Goal: Task Accomplishment & Management: Manage account settings

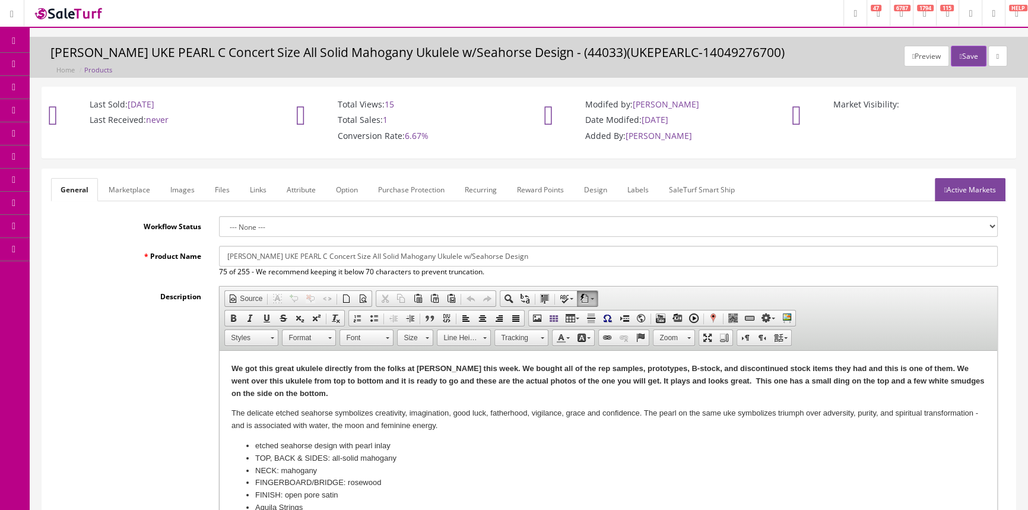
click at [91, 59] on span "Products" at bounding box center [85, 64] width 29 height 10
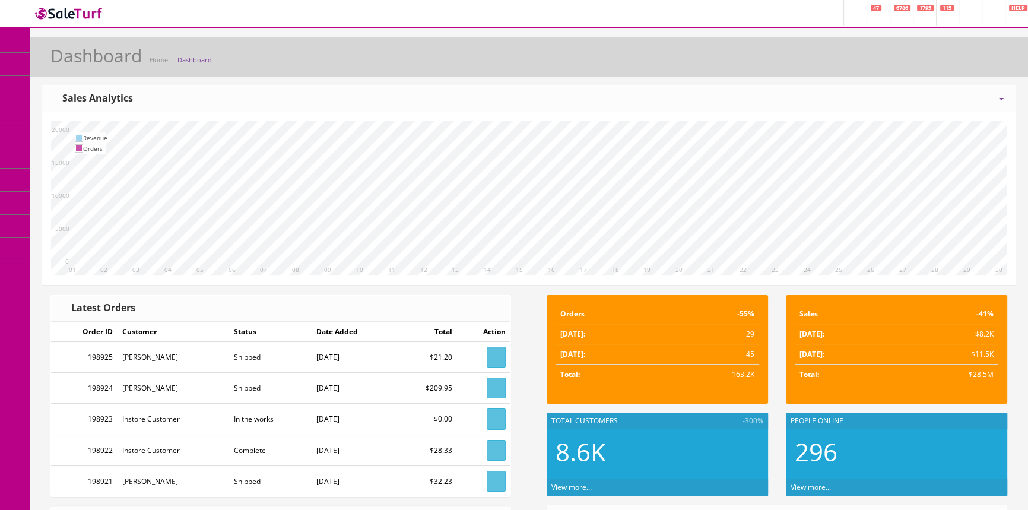
click at [56, 68] on link "Products" at bounding box center [92, 64] width 125 height 23
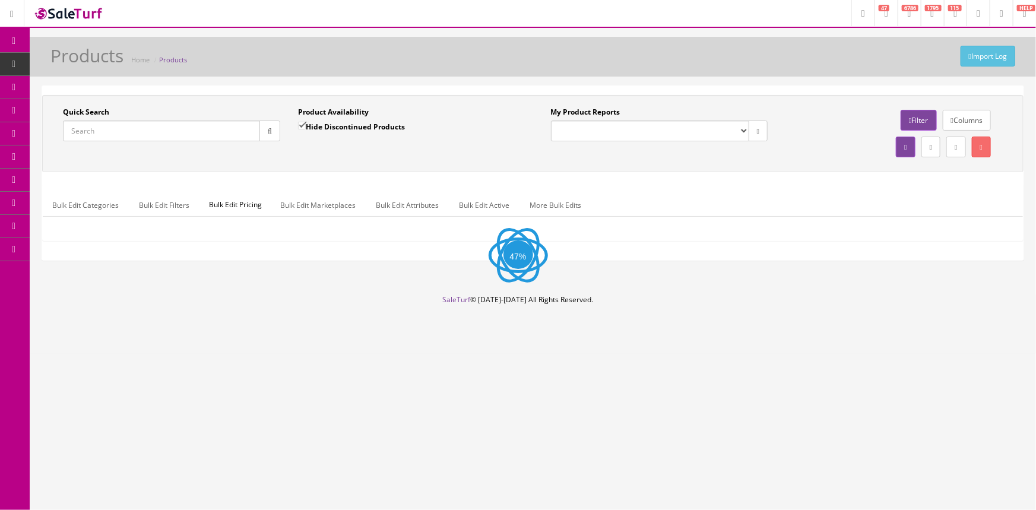
click at [126, 138] on input "Quick Search" at bounding box center [161, 130] width 197 height 21
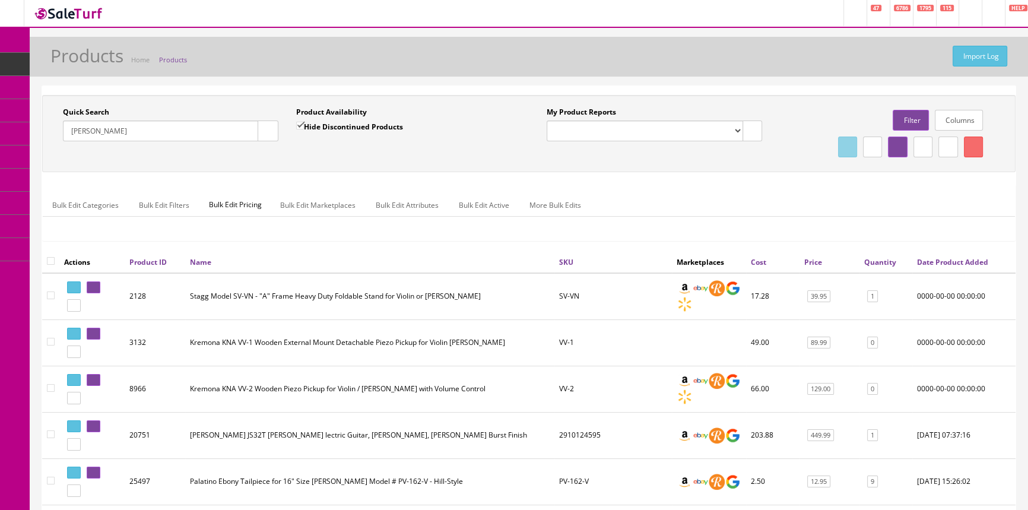
click at [155, 138] on input "viola" at bounding box center [160, 130] width 195 height 21
click at [439, 150] on div "Quick Search 22030169 Date From Product Availability Hide Discontinued Products…" at bounding box center [528, 133] width 967 height 53
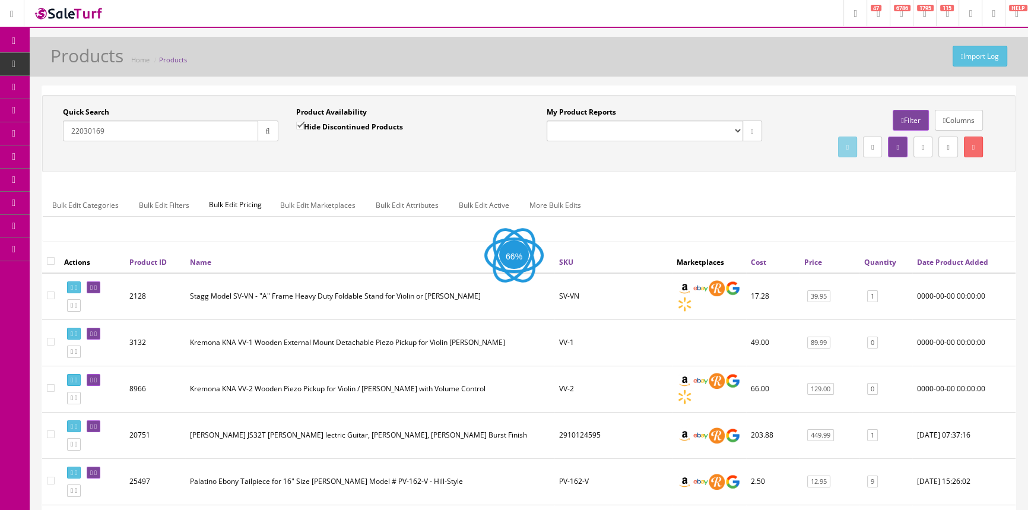
click at [439, 150] on div "Quick Search 22030169 Date From Product Availability Hide Discontinued Products…" at bounding box center [528, 133] width 967 height 53
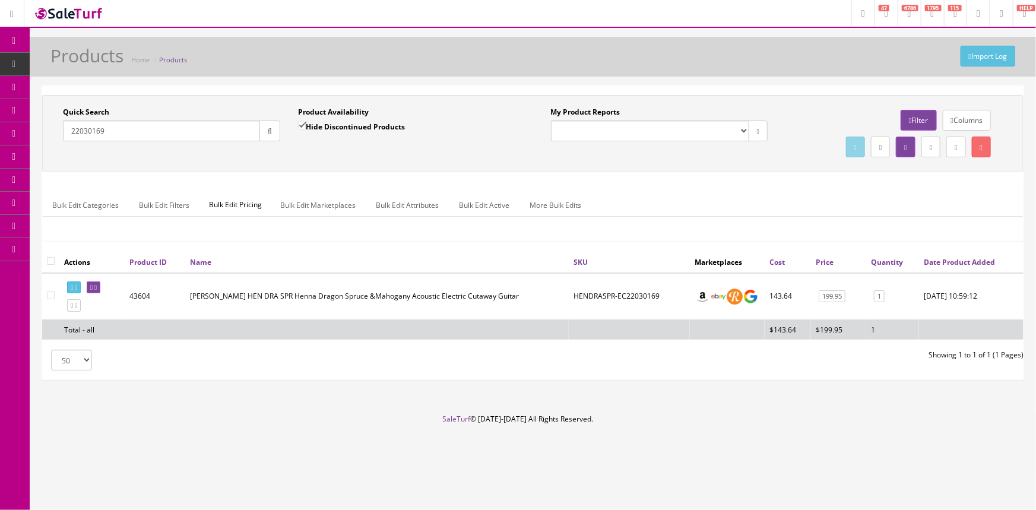
click at [185, 128] on input "22030169" at bounding box center [161, 130] width 197 height 21
drag, startPoint x: 115, startPoint y: 124, endPoint x: 65, endPoint y: 134, distance: 50.7
click at [65, 134] on input "22030158" at bounding box center [161, 130] width 197 height 21
paste input "0148090366-MX25076972"
type input "0148090366-MX25076972"
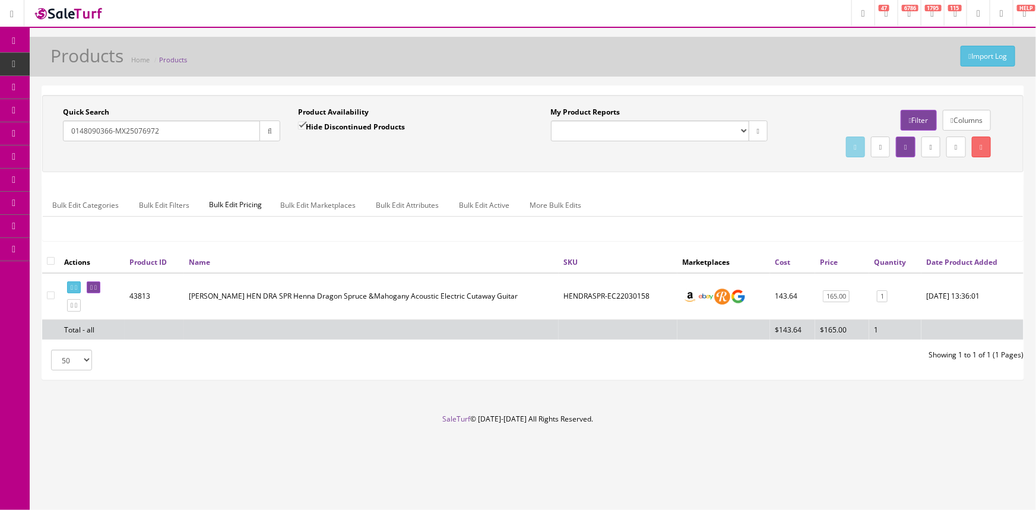
click at [274, 125] on button "button" at bounding box center [269, 130] width 21 height 21
click at [93, 288] on icon at bounding box center [91, 287] width 2 height 7
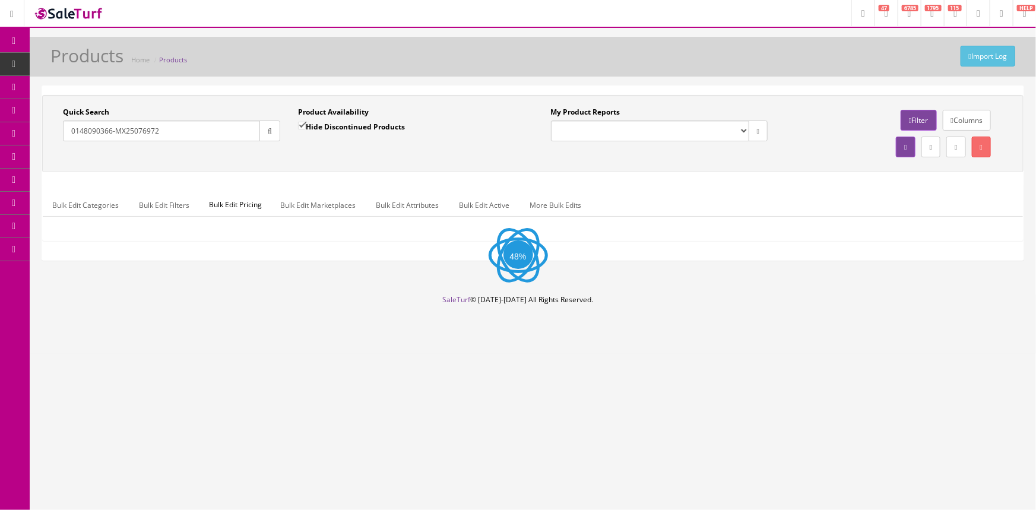
click at [173, 125] on input "0148090366-MX25076972" at bounding box center [161, 130] width 197 height 21
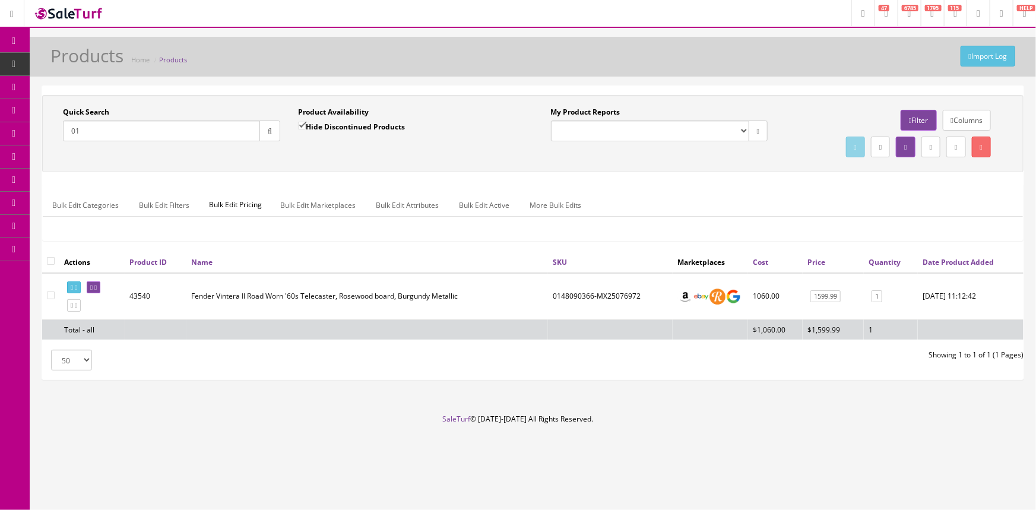
type input "0"
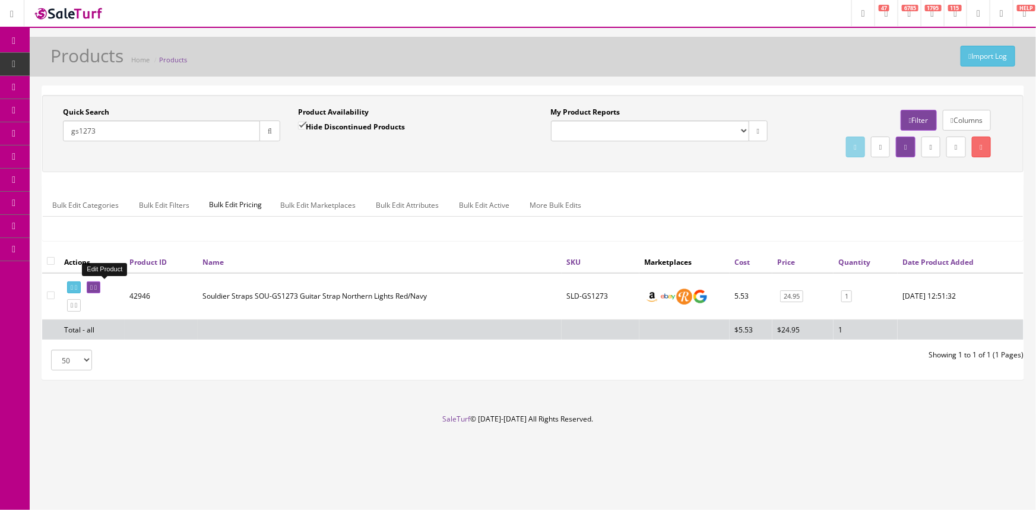
type input "gs1273"
click at [100, 284] on link at bounding box center [94, 287] width 14 height 12
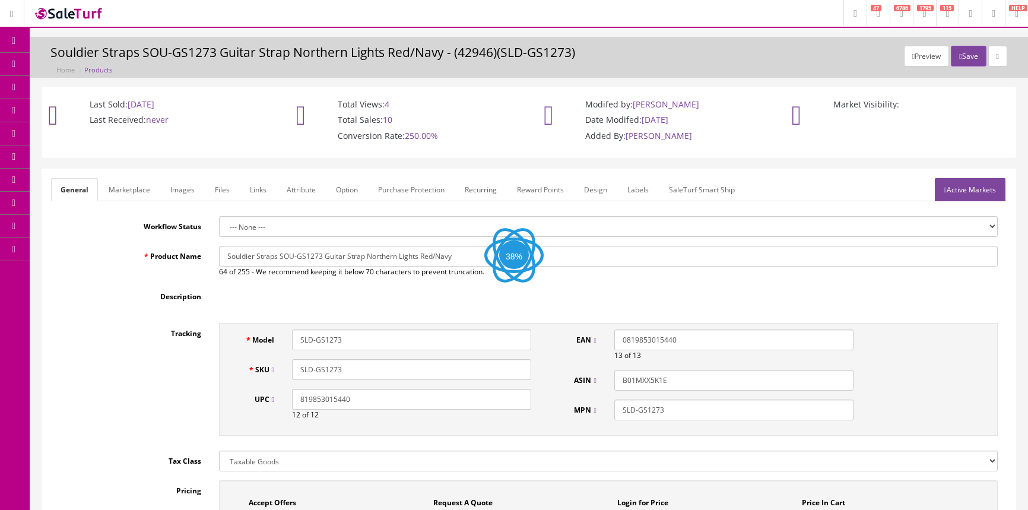
click at [191, 195] on link "Images" at bounding box center [182, 189] width 43 height 23
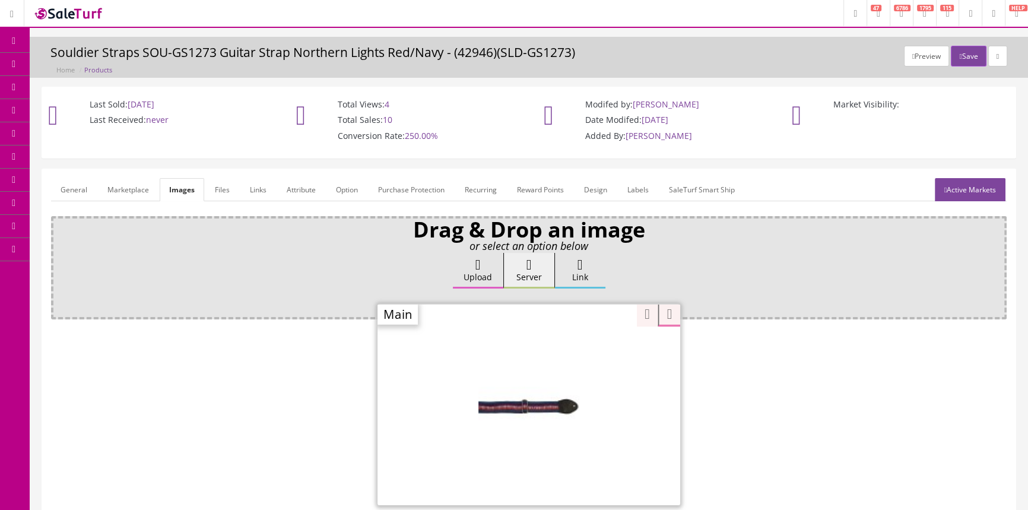
click at [585, 348] on div "Zoom" at bounding box center [528, 404] width 303 height 202
drag, startPoint x: 635, startPoint y: 322, endPoint x: 637, endPoint y: 313, distance: 9.1
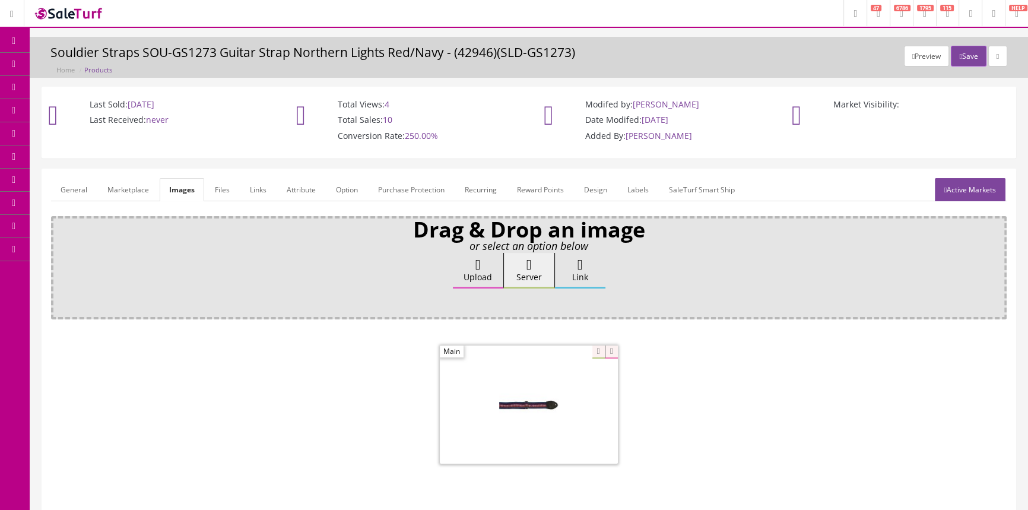
click at [79, 131] on span "Order List" at bounding box center [87, 133] width 33 height 10
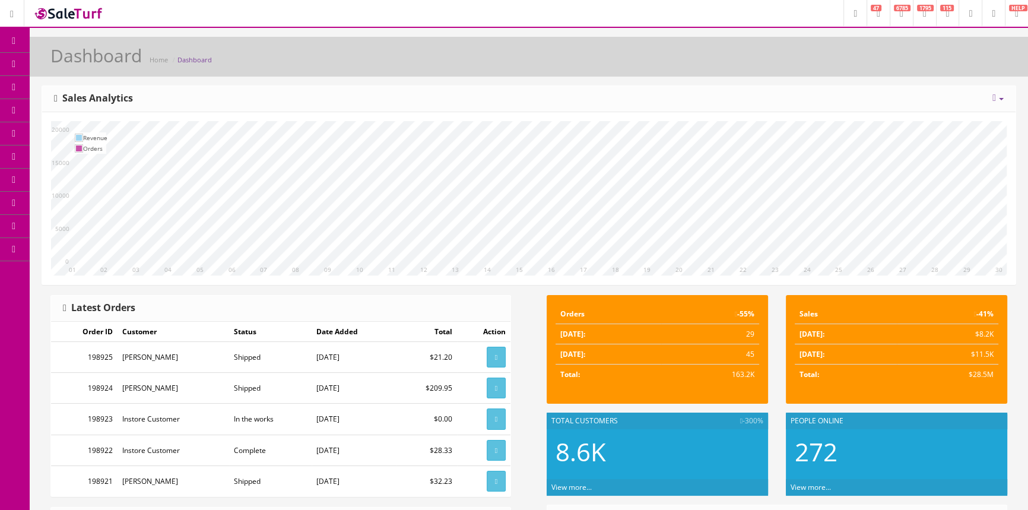
click at [80, 131] on span "Order List" at bounding box center [87, 133] width 33 height 10
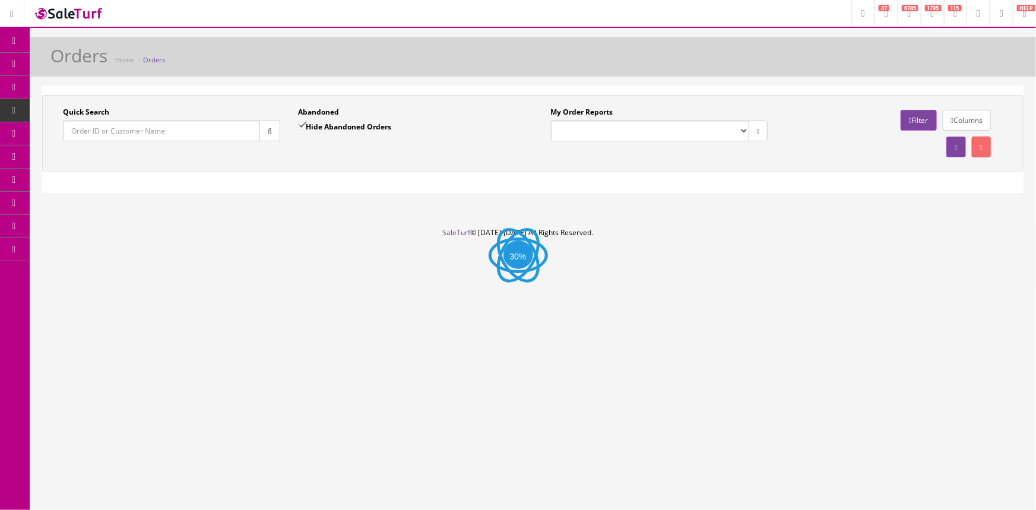
click at [115, 134] on input "Quick Search" at bounding box center [161, 130] width 197 height 21
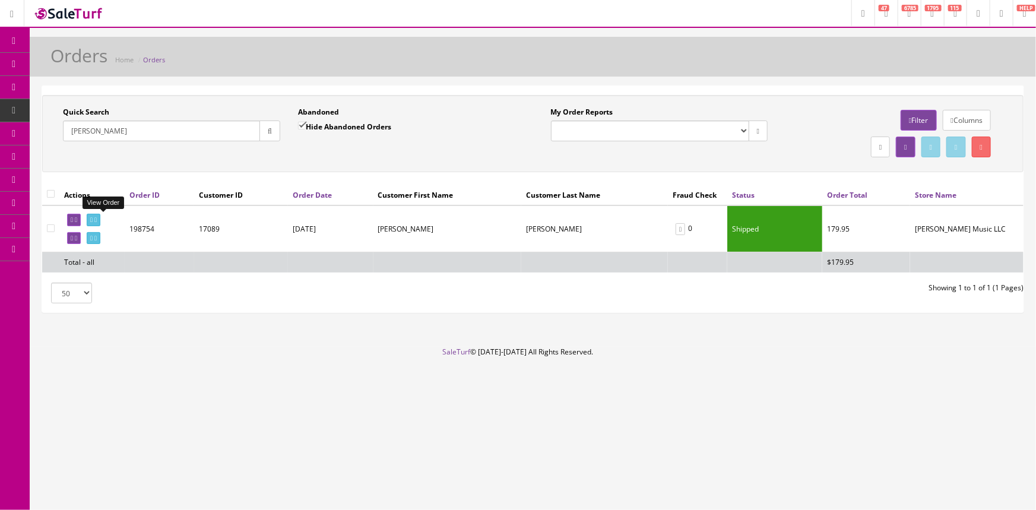
type input "dunkerson"
click at [93, 219] on icon at bounding box center [91, 220] width 2 height 7
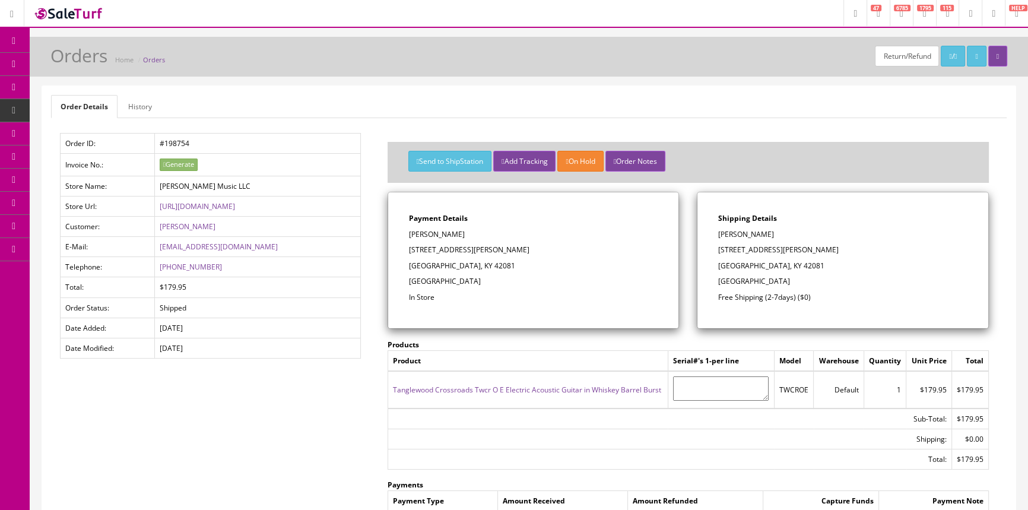
click at [116, 65] on link "Products" at bounding box center [92, 64] width 125 height 23
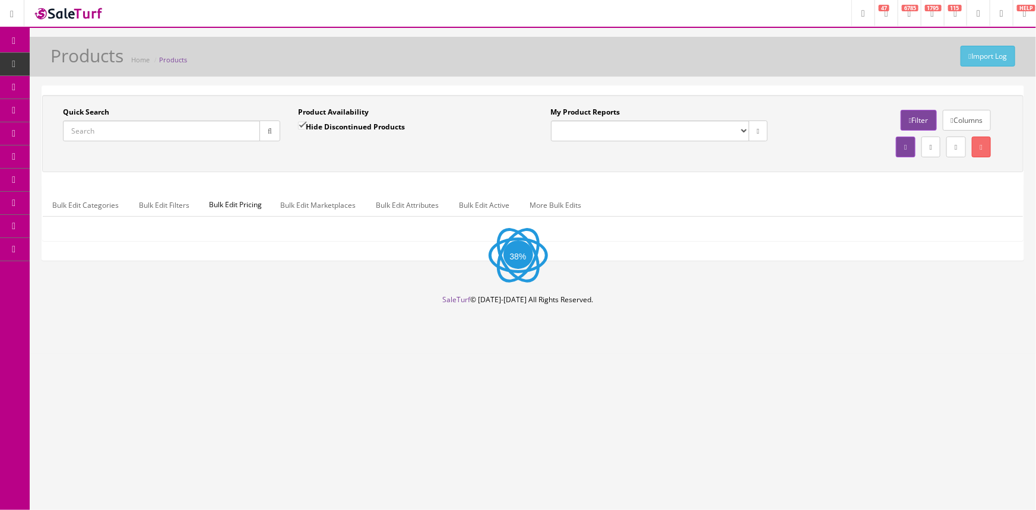
drag, startPoint x: 180, startPoint y: 126, endPoint x: 1024, endPoint y: 277, distance: 857.7
click at [183, 129] on input "Quick Search" at bounding box center [161, 130] width 197 height 21
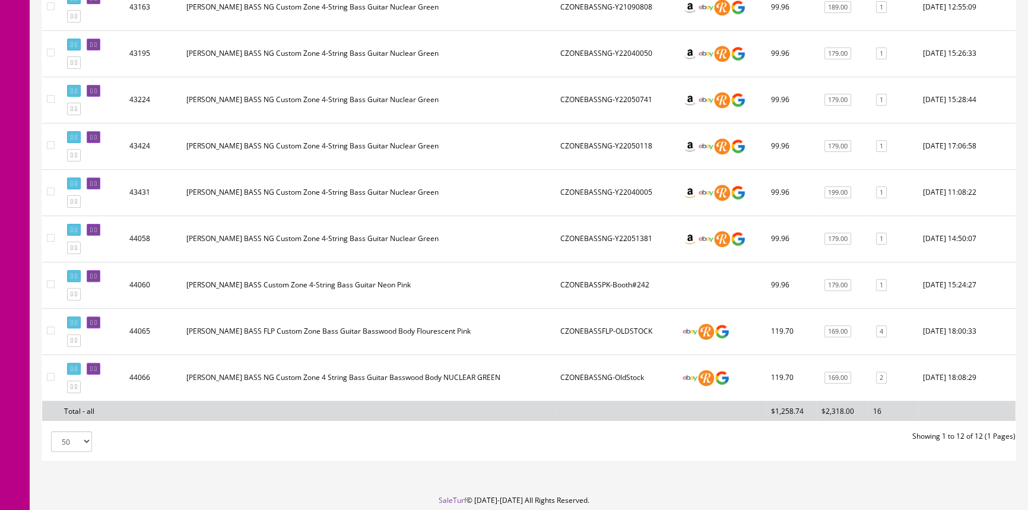
scroll to position [468, 0]
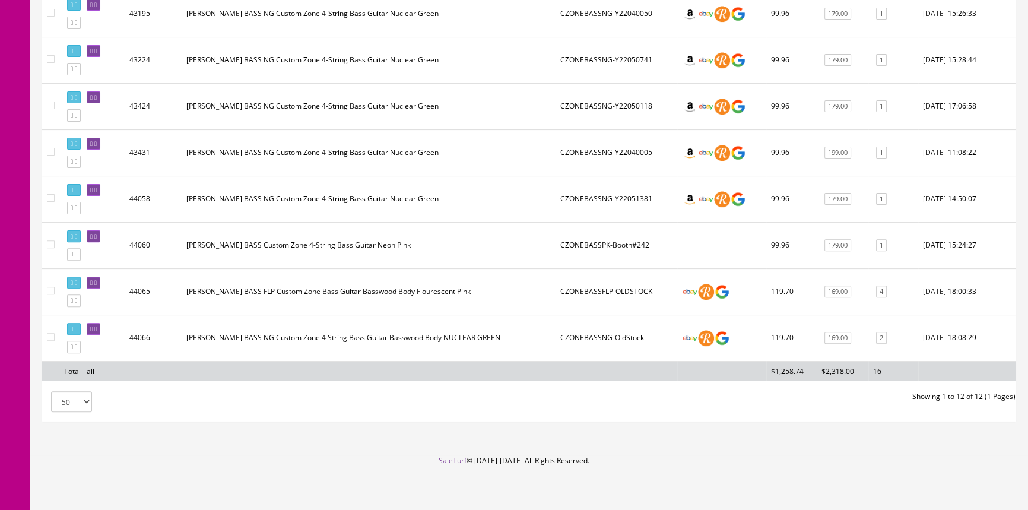
type input "czone bass"
click at [883, 332] on link "2" at bounding box center [881, 338] width 11 height 12
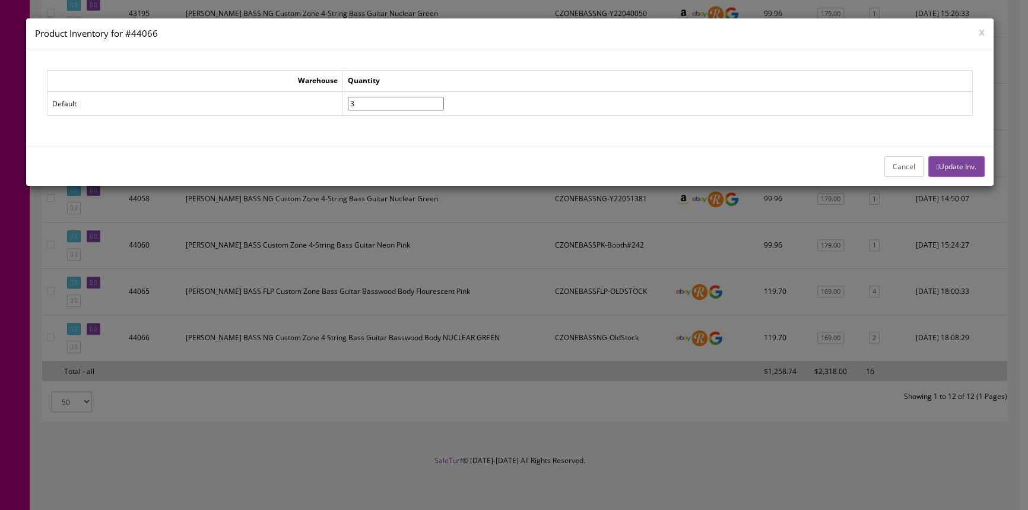
click at [444, 98] on input"] "3" at bounding box center [396, 104] width 96 height 14
type input"] "4"
click at [444, 98] on input"] "4" at bounding box center [396, 104] width 96 height 14
click at [964, 162] on button "Update Inv." at bounding box center [956, 166] width 56 height 21
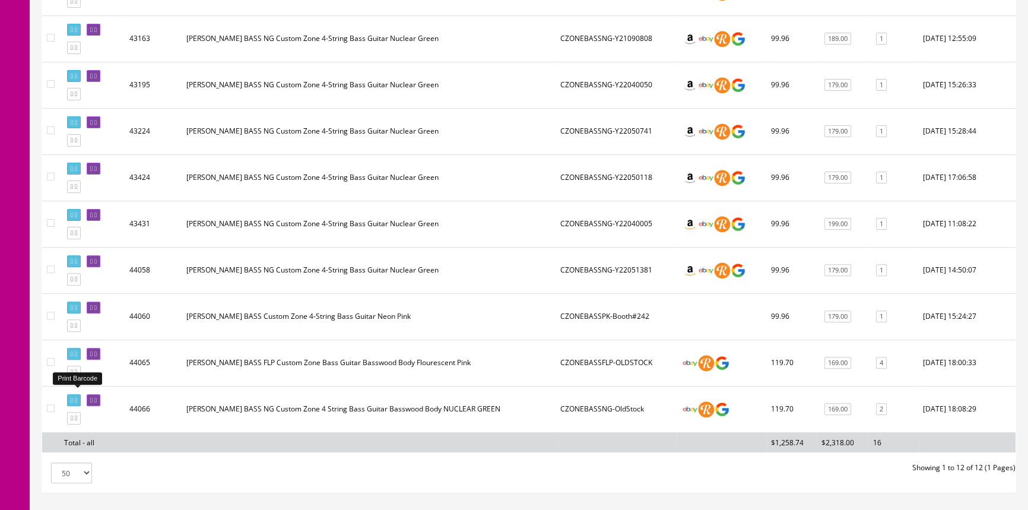
click at [71, 397] on icon at bounding box center [72, 400] width 2 height 7
